Goal: Transaction & Acquisition: Book appointment/travel/reservation

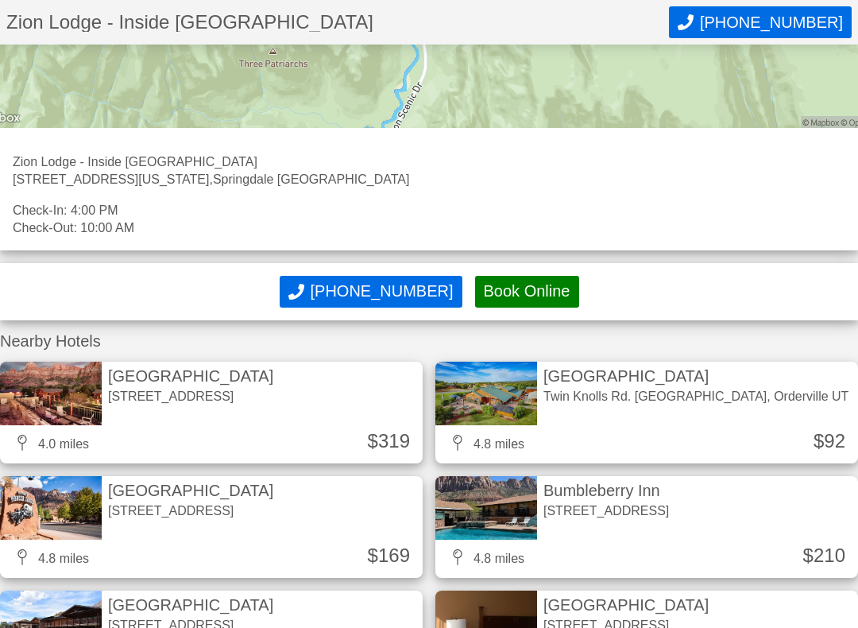
scroll to position [1023, 0]
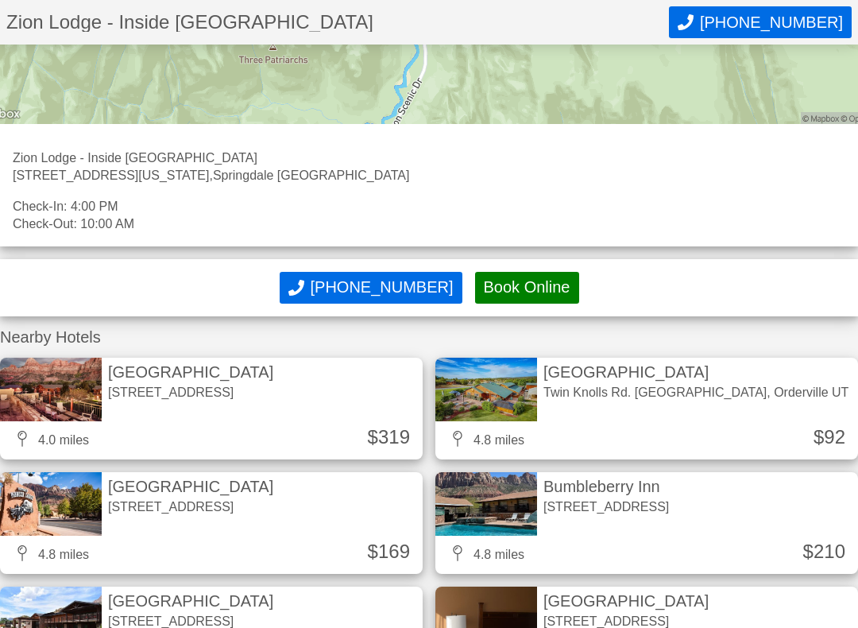
click at [524, 288] on button "Book Online" at bounding box center [527, 288] width 104 height 32
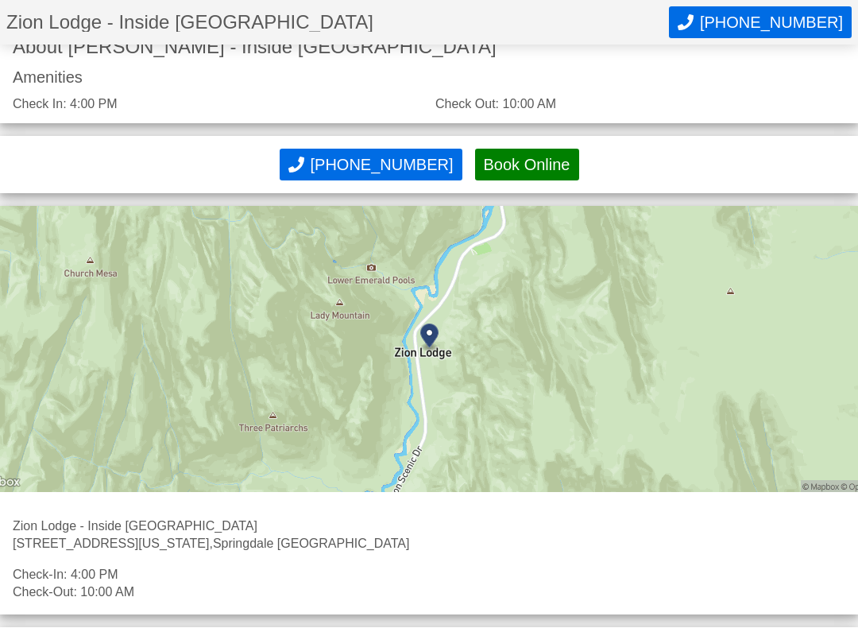
scroll to position [575, 0]
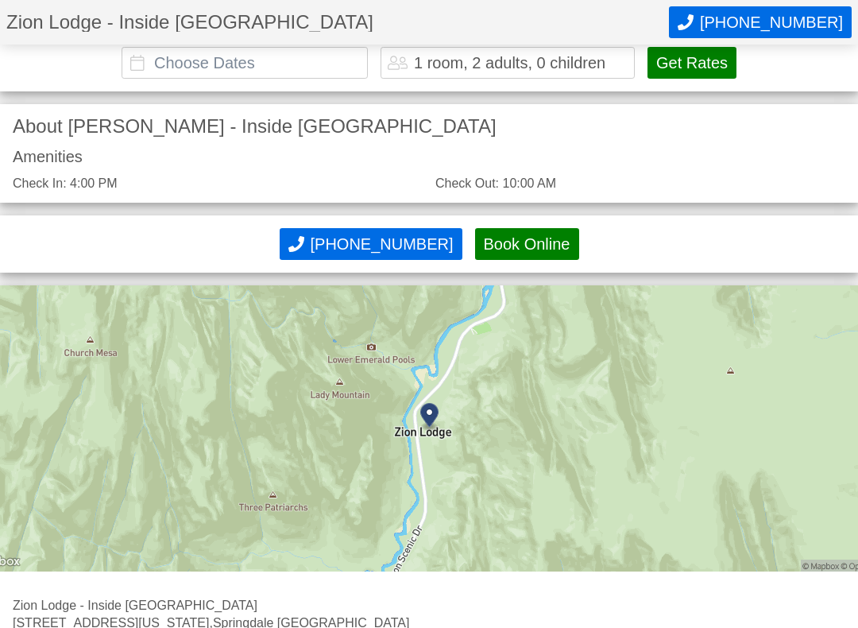
click at [194, 63] on input "text" at bounding box center [245, 63] width 246 height 32
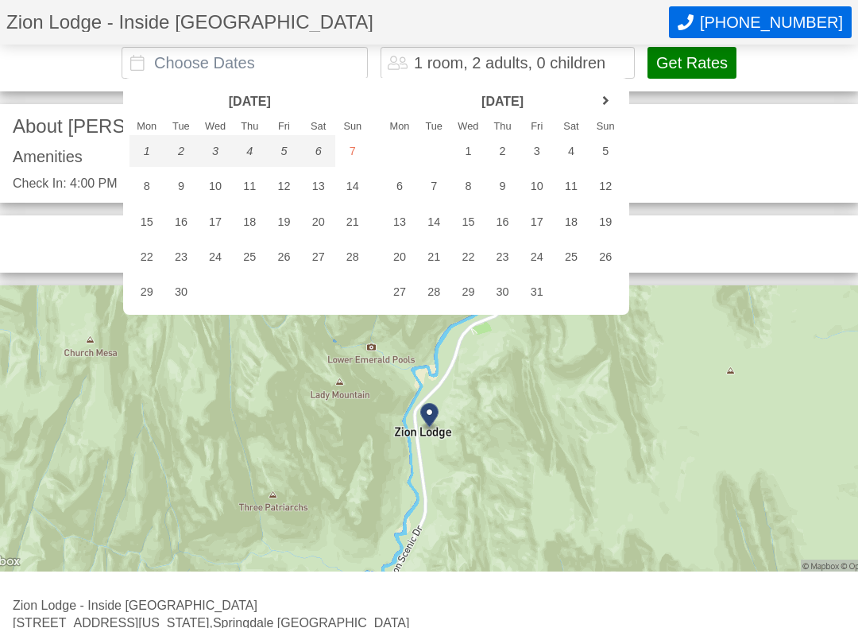
click at [361, 184] on div "14" at bounding box center [352, 186] width 34 height 32
type input "[DATE] - [DATE]"
click at [440, 67] on div "1 room, 2 adults, 0 children" at bounding box center [510, 63] width 192 height 16
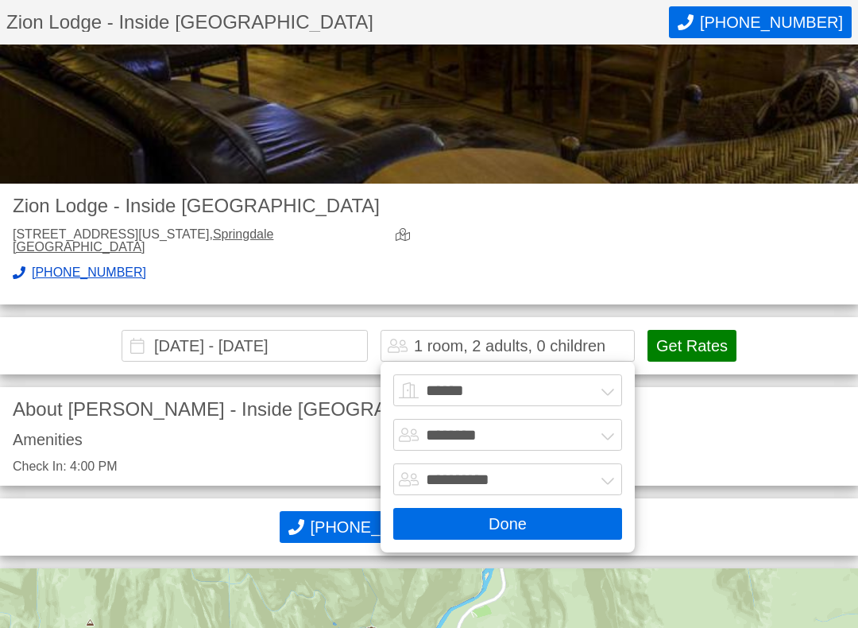
scroll to position [216, 0]
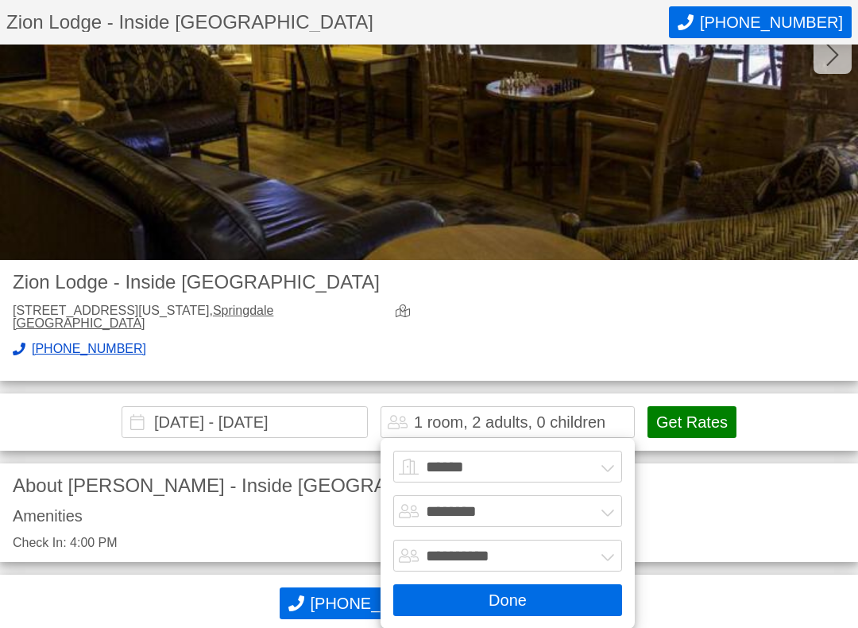
click at [595, 509] on select "******* ******** ******** ********" at bounding box center [507, 511] width 229 height 32
click at [692, 416] on button "Get Rates" at bounding box center [692, 422] width 89 height 32
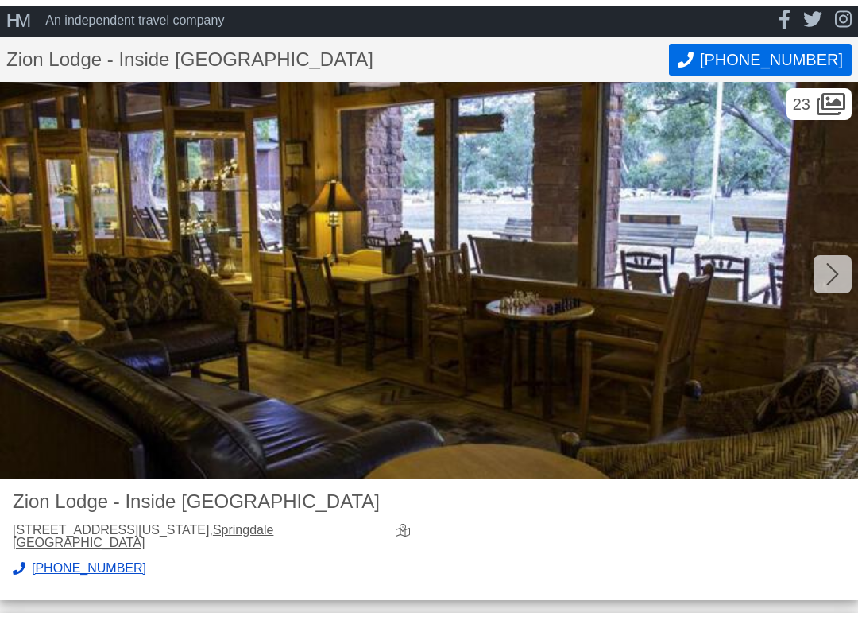
scroll to position [0, 0]
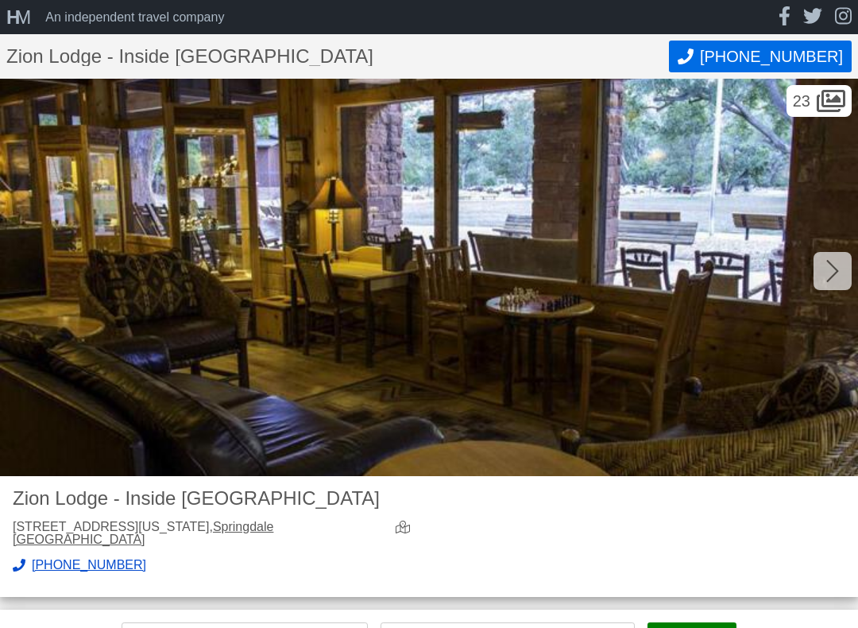
click at [824, 271] on div at bounding box center [833, 271] width 38 height 38
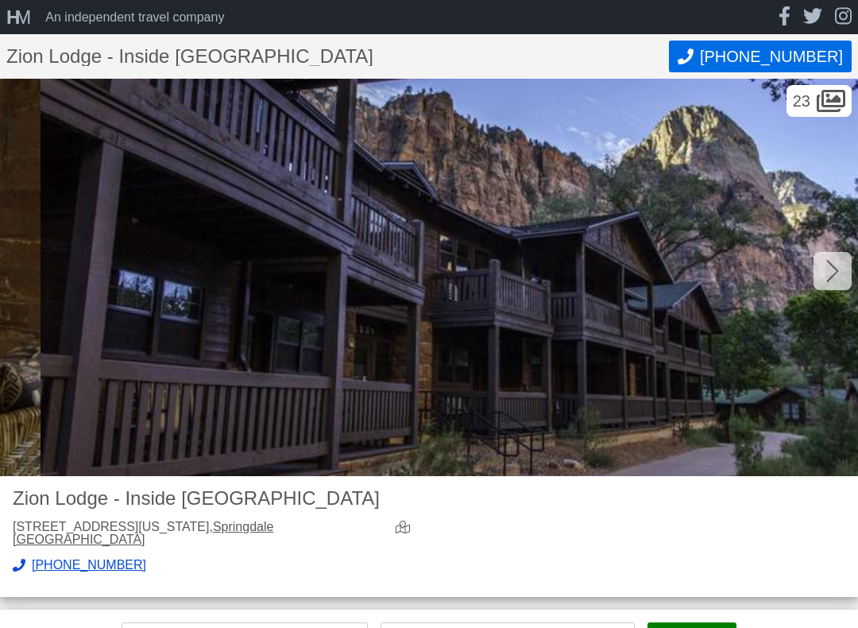
scroll to position [0, 858]
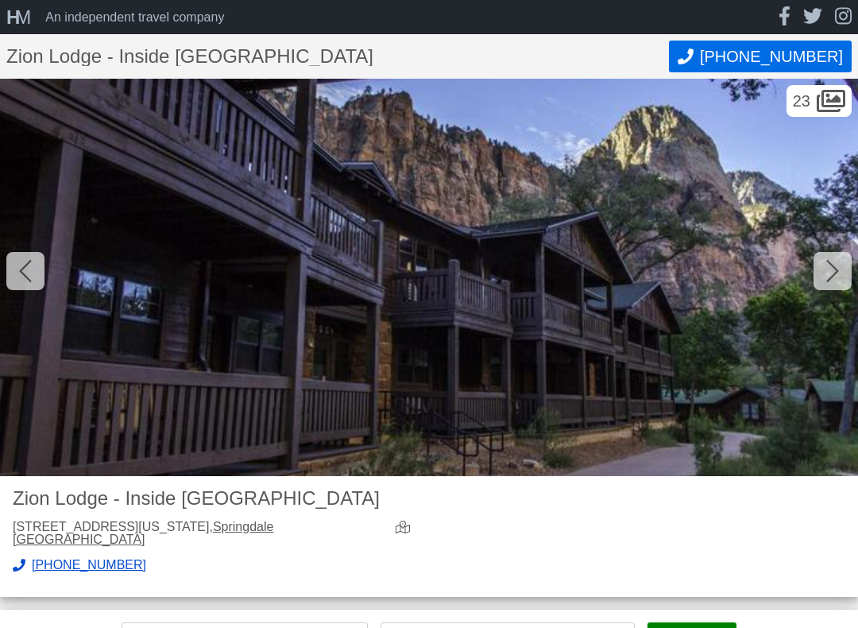
click at [837, 270] on icon at bounding box center [833, 271] width 12 height 22
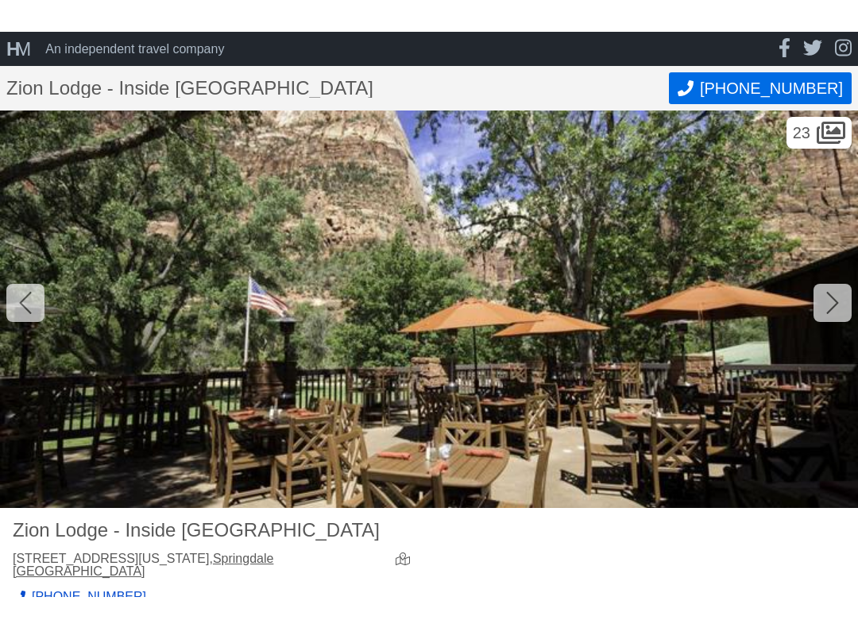
scroll to position [0, 0]
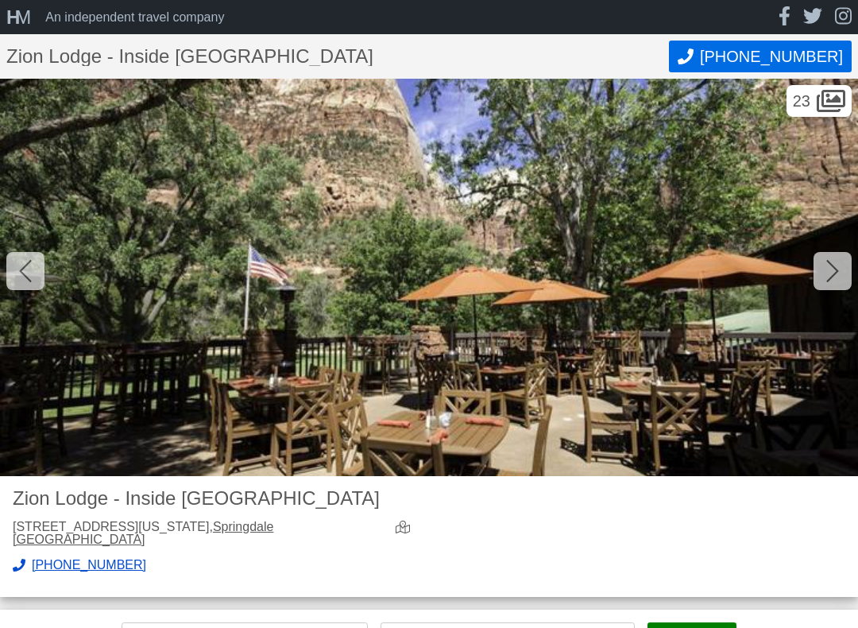
click at [26, 272] on icon at bounding box center [25, 270] width 13 height 25
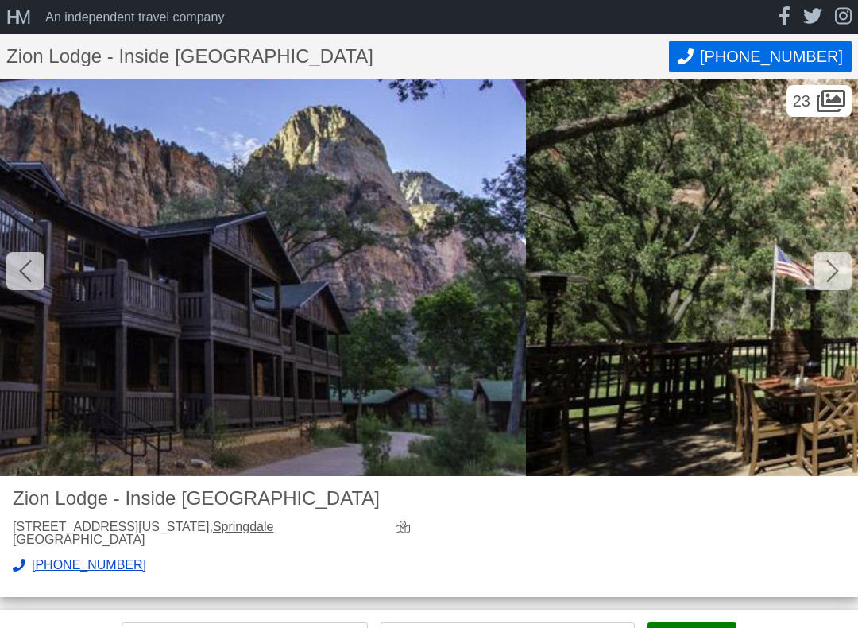
scroll to position [0, 858]
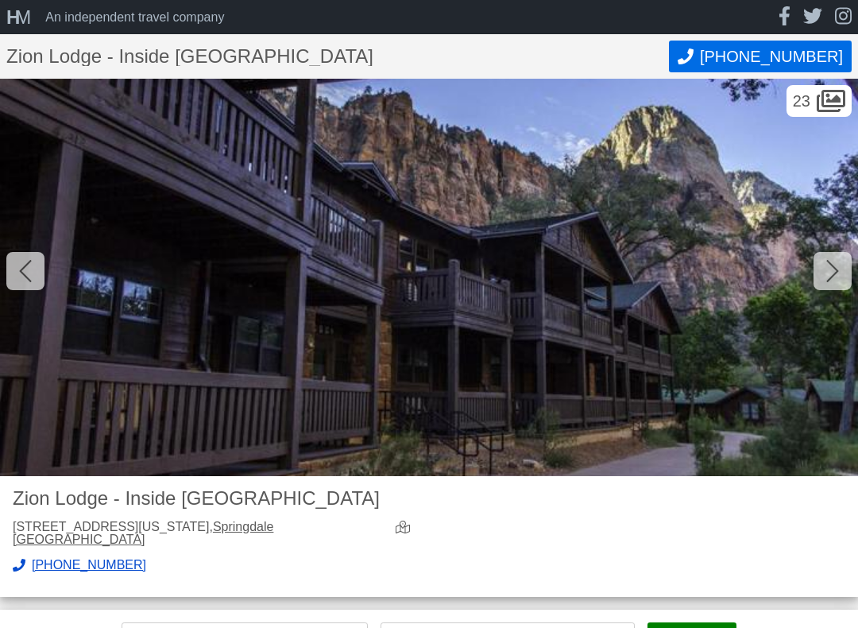
click at [32, 273] on div at bounding box center [25, 271] width 38 height 38
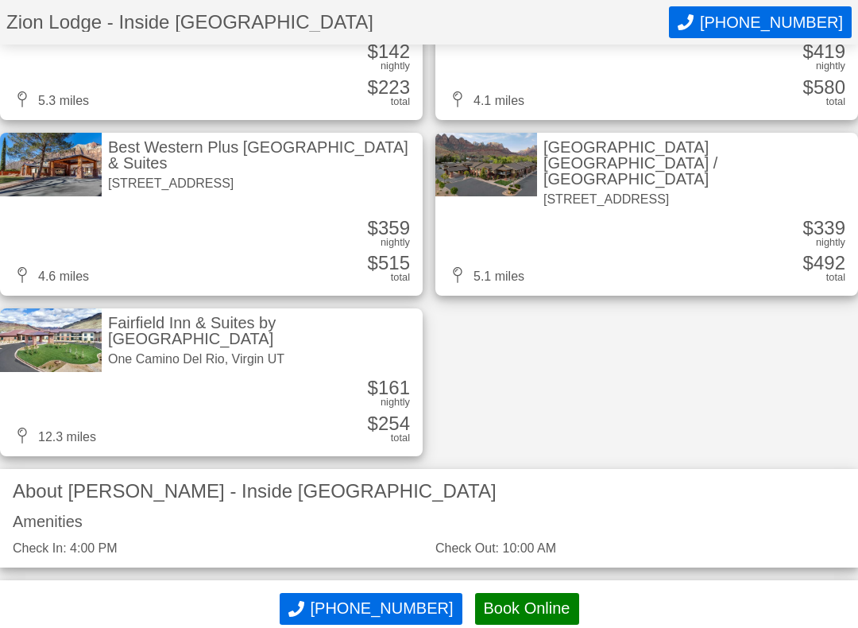
scroll to position [1132, 0]
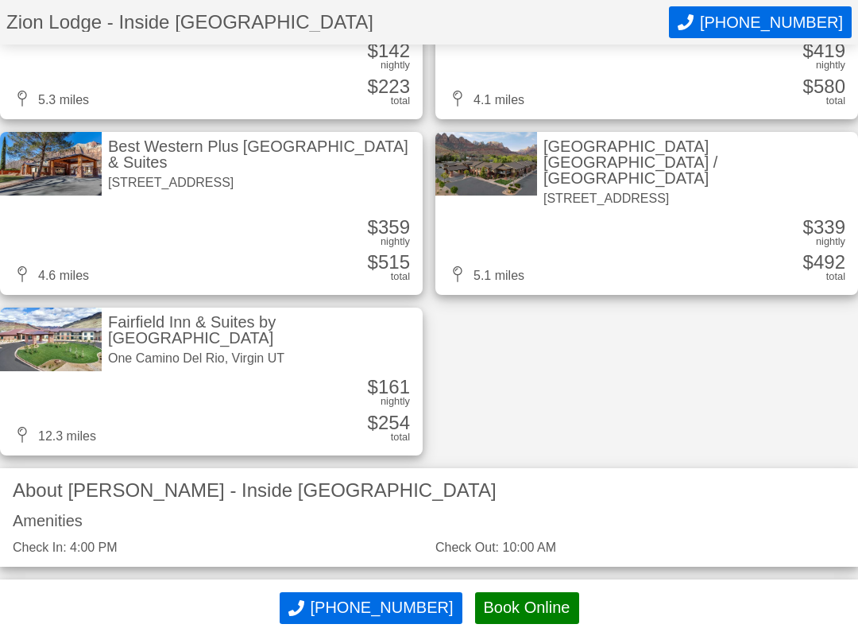
click at [528, 548] on button "Book Online" at bounding box center [527, 609] width 104 height 32
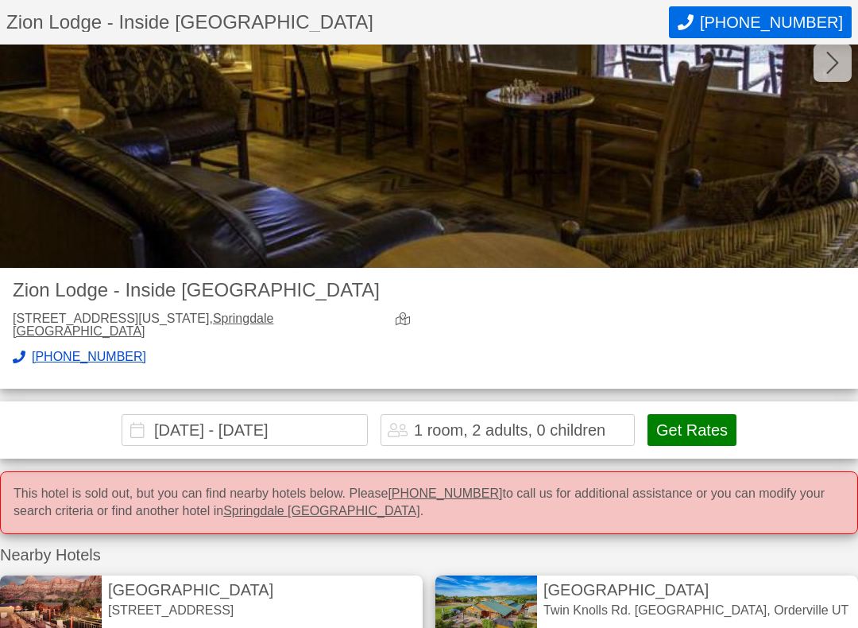
scroll to position [202, 0]
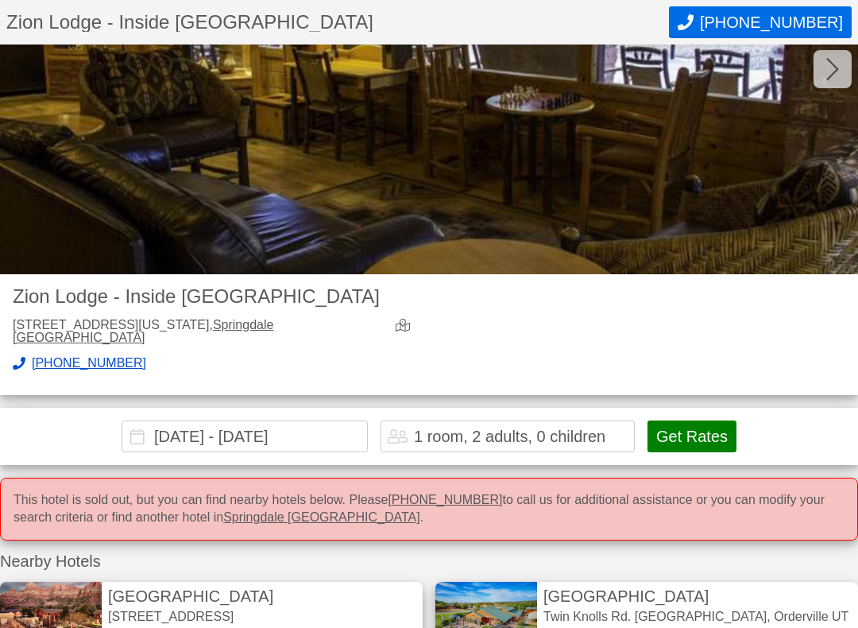
click at [709, 437] on button "Get Rates" at bounding box center [692, 436] width 89 height 32
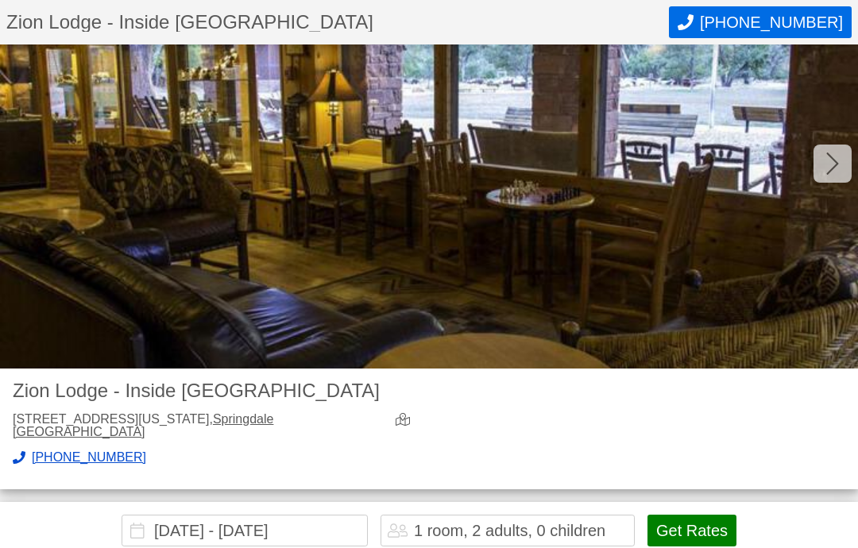
scroll to position [0, 0]
